Goal: Transaction & Acquisition: Book appointment/travel/reservation

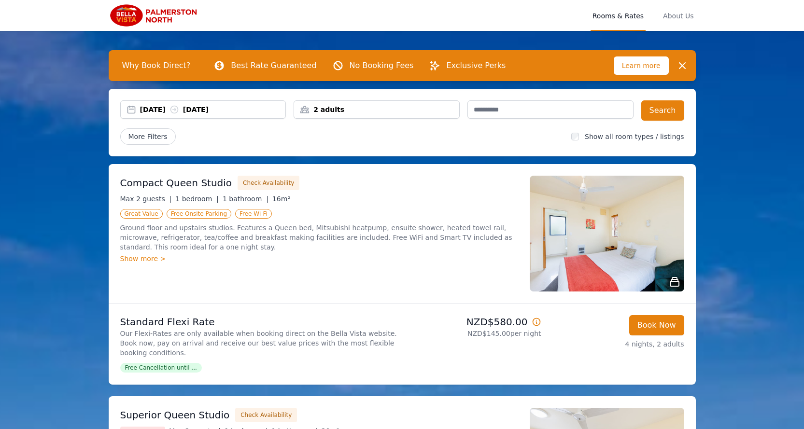
click at [414, 408] on div "Superior Queen Studio Check Availability" at bounding box center [319, 415] width 398 height 14
click at [578, 248] on img at bounding box center [607, 234] width 155 height 116
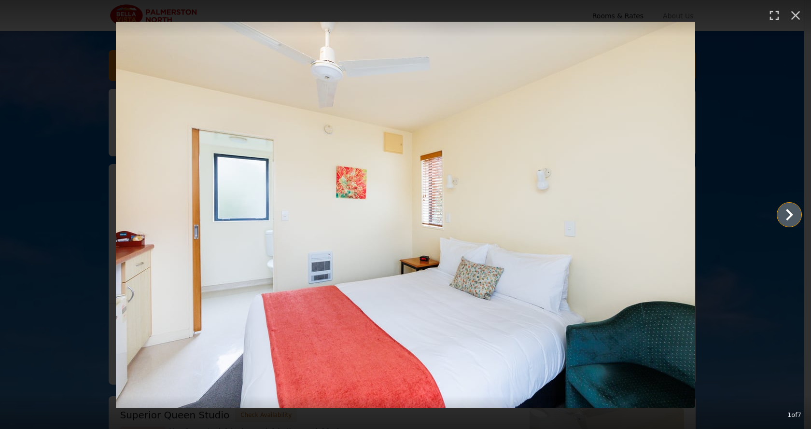
click at [790, 215] on icon "Show slide 2 of 7" at bounding box center [789, 214] width 23 height 23
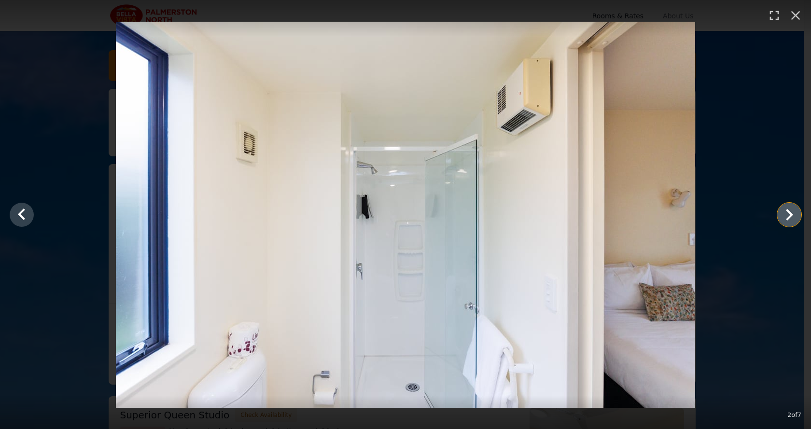
click at [789, 214] on icon "Show slide 3 of 7" at bounding box center [789, 214] width 23 height 23
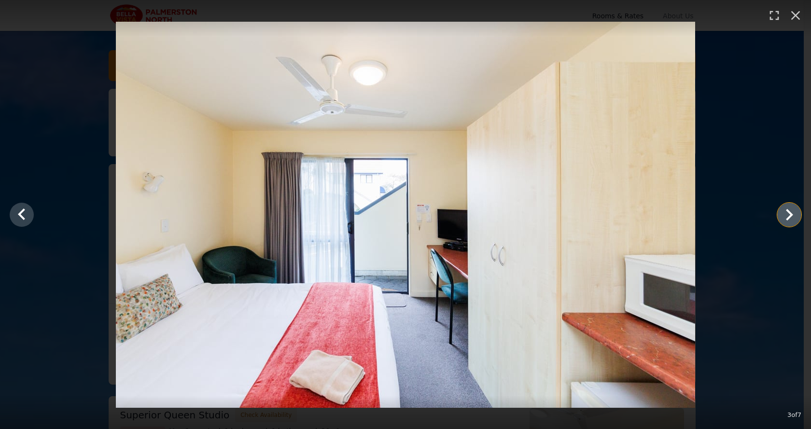
click at [789, 214] on icon "Show slide 4 of 7" at bounding box center [789, 214] width 23 height 23
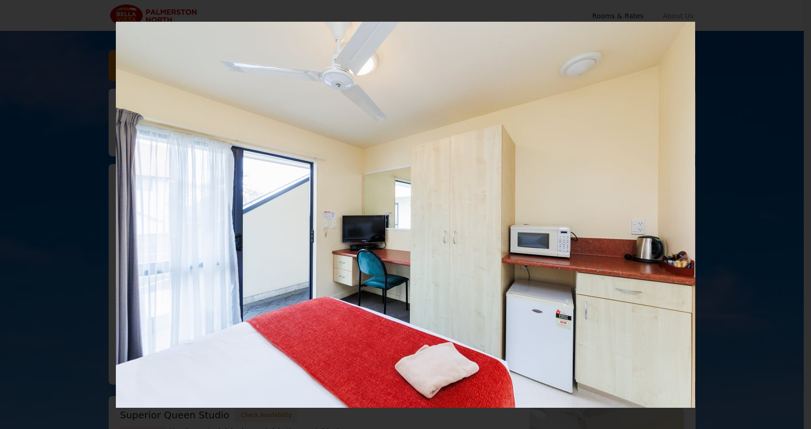
click at [789, 214] on icon "Show slide 5 of 7" at bounding box center [789, 214] width 23 height 23
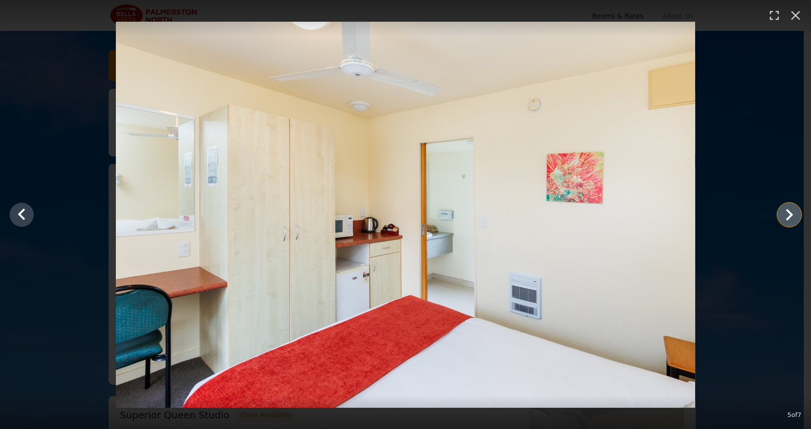
click at [789, 214] on icon "Show slide 6 of 7" at bounding box center [789, 214] width 23 height 23
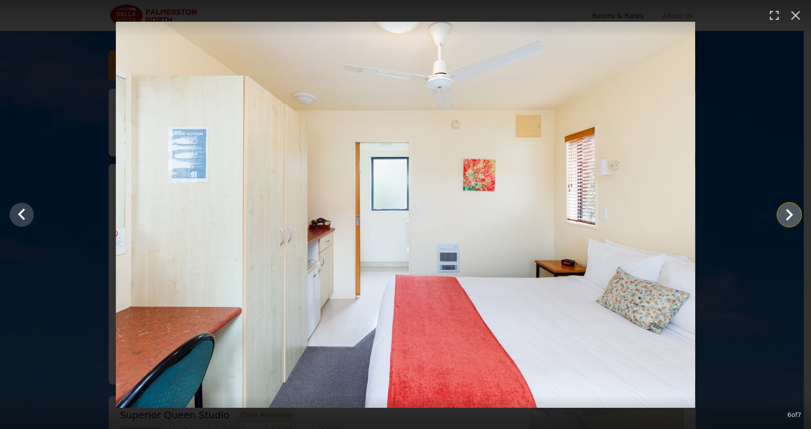
click at [789, 214] on icon "Show slide 7 of 7" at bounding box center [789, 214] width 23 height 23
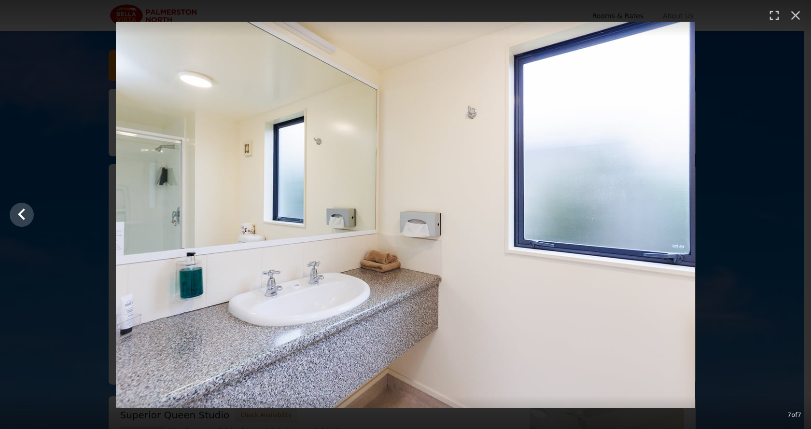
click at [789, 214] on div at bounding box center [405, 215] width 811 height 386
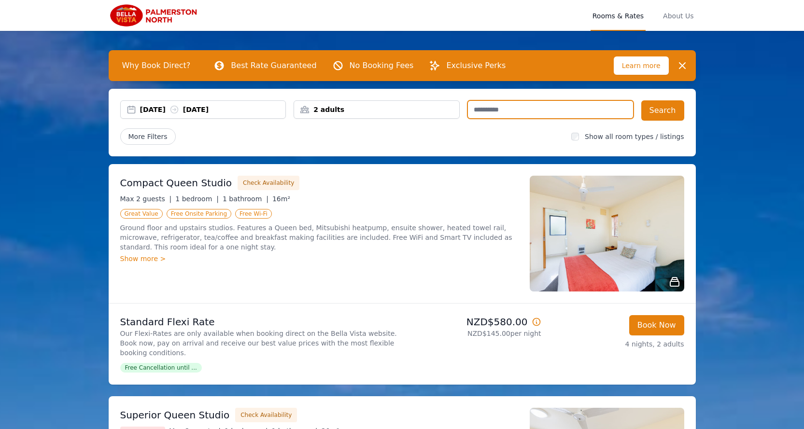
click at [626, 111] on input "text" at bounding box center [551, 109] width 166 height 18
click at [474, 109] on input "text" at bounding box center [551, 109] width 166 height 18
type input "*******"
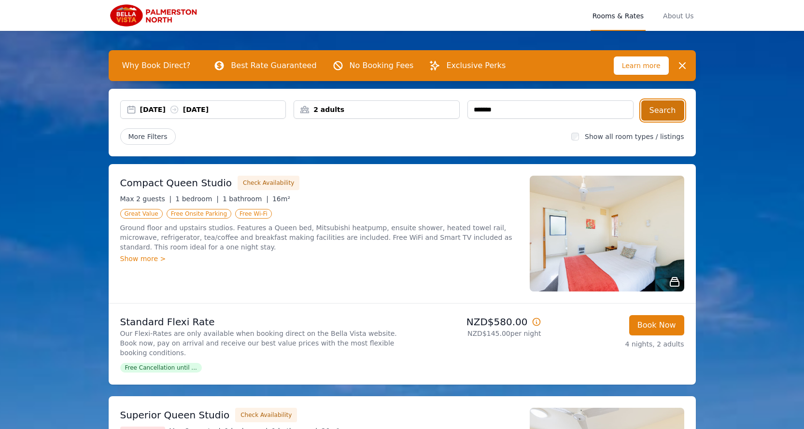
click at [653, 107] on button "Search" at bounding box center [662, 110] width 43 height 20
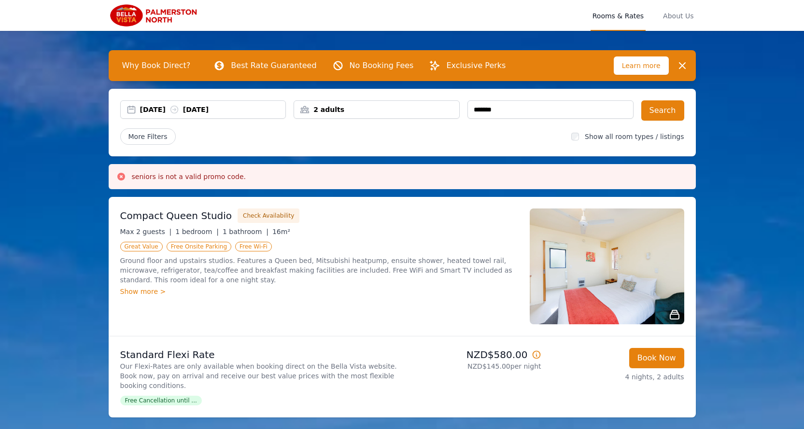
click at [429, 67] on icon at bounding box center [435, 66] width 12 height 12
click at [430, 65] on icon at bounding box center [434, 65] width 9 height 9
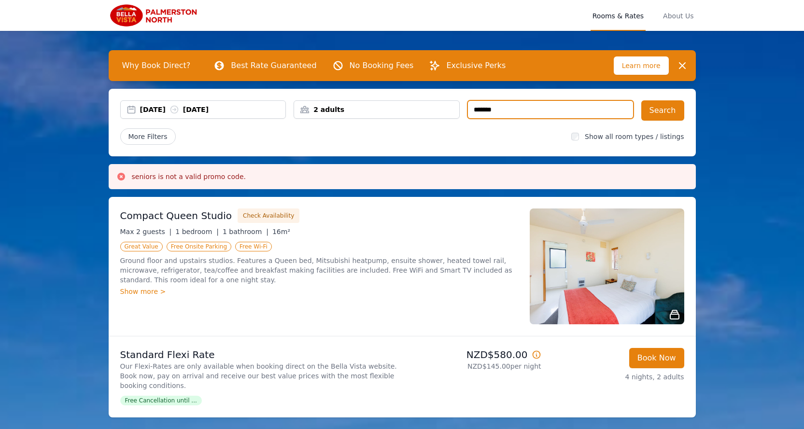
drag, startPoint x: 498, startPoint y: 110, endPoint x: 468, endPoint y: 112, distance: 30.5
click at [469, 111] on div "[DATE] [DATE] 2 adults *******" at bounding box center [376, 110] width 513 height 20
type input "*********"
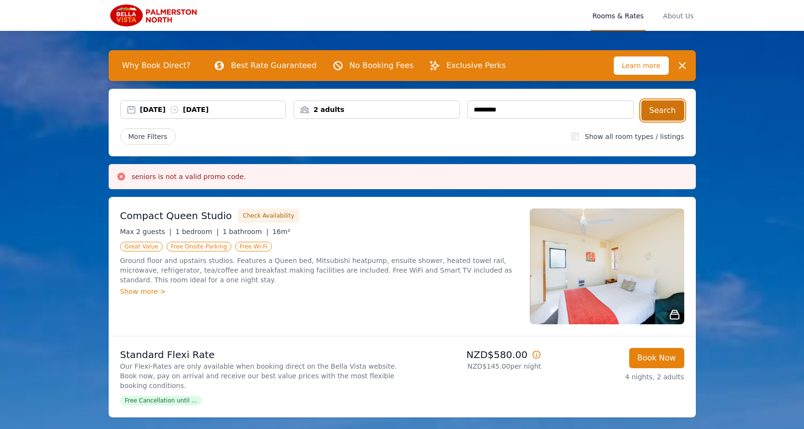
click at [666, 108] on button "Search" at bounding box center [662, 110] width 43 height 20
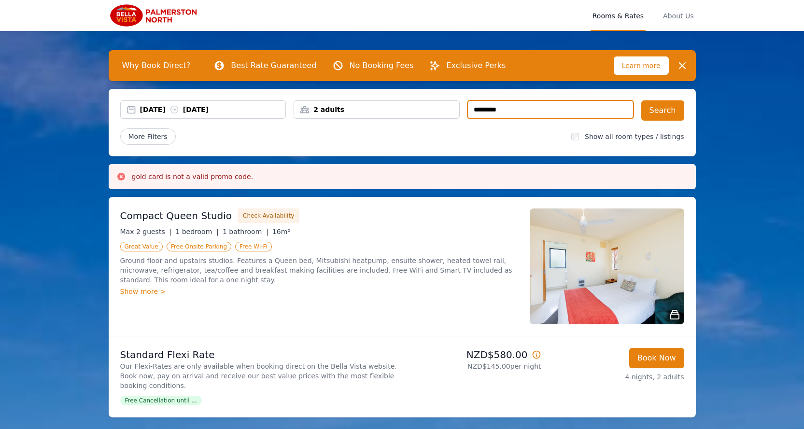
drag, startPoint x: 504, startPoint y: 109, endPoint x: 472, endPoint y: 109, distance: 32.4
click at [472, 109] on input "*********" at bounding box center [551, 109] width 166 height 18
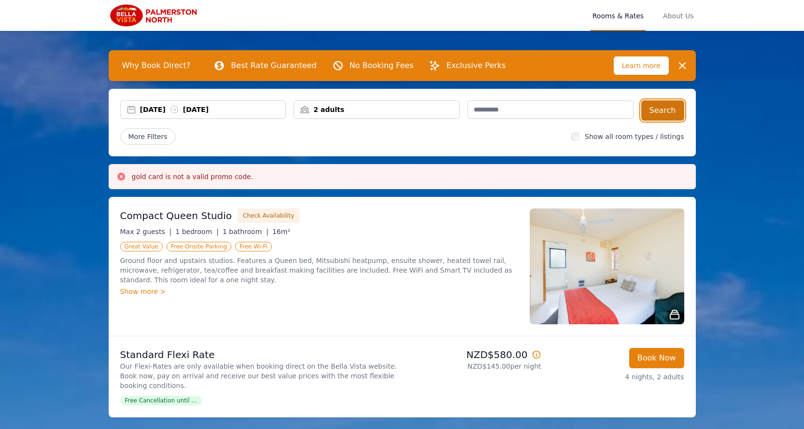
click at [658, 111] on button "Search" at bounding box center [662, 110] width 43 height 20
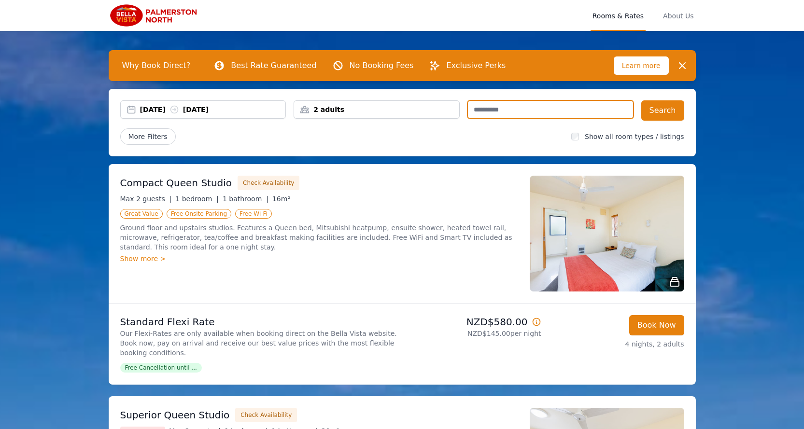
click at [475, 109] on input "text" at bounding box center [551, 109] width 166 height 18
type input "*****"
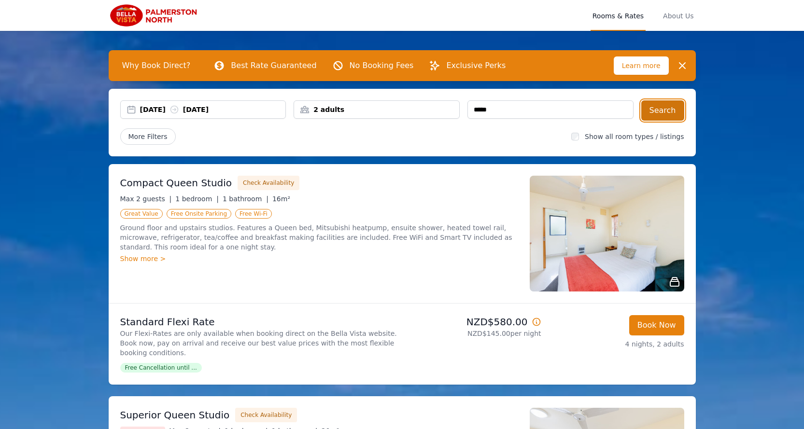
click at [663, 110] on button "Search" at bounding box center [662, 110] width 43 height 20
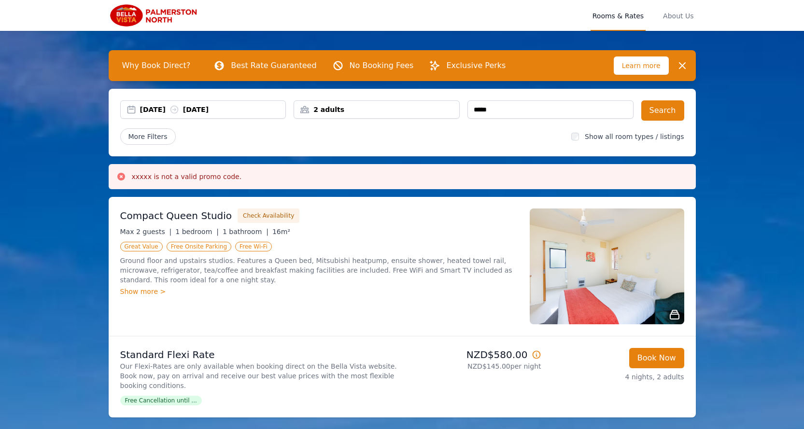
click at [638, 64] on span "Learn more" at bounding box center [641, 66] width 55 height 18
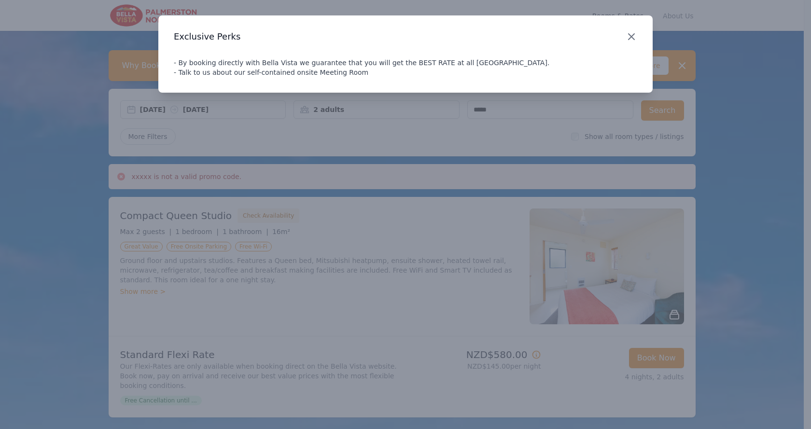
click at [630, 36] on icon "button" at bounding box center [632, 37] width 12 height 12
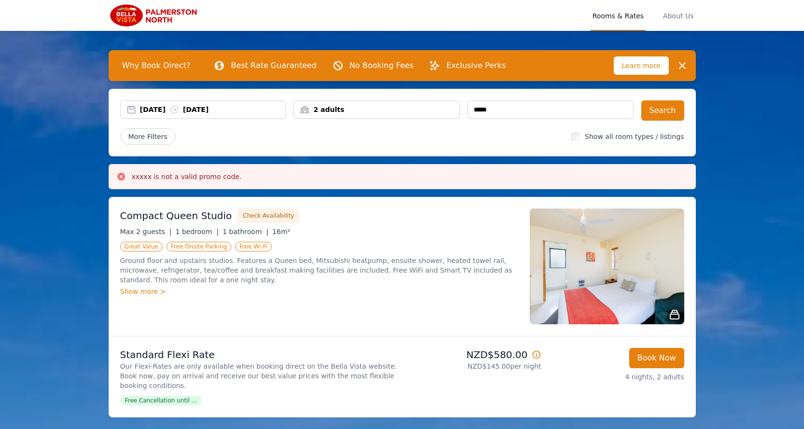
click at [628, 16] on span "Rooms & Rates" at bounding box center [618, 15] width 55 height 31
click at [622, 16] on span "Rooms & Rates" at bounding box center [618, 15] width 55 height 31
click at [611, 17] on span "Rooms & Rates" at bounding box center [618, 15] width 55 height 31
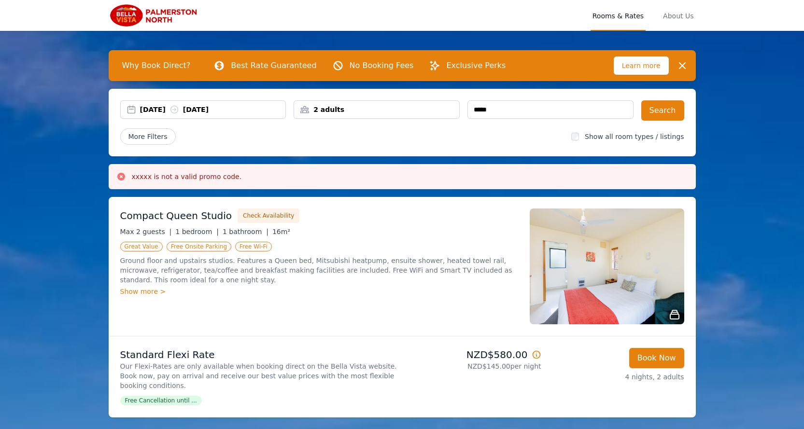
click at [154, 12] on img at bounding box center [155, 15] width 93 height 23
